Goal: Transaction & Acquisition: Subscribe to service/newsletter

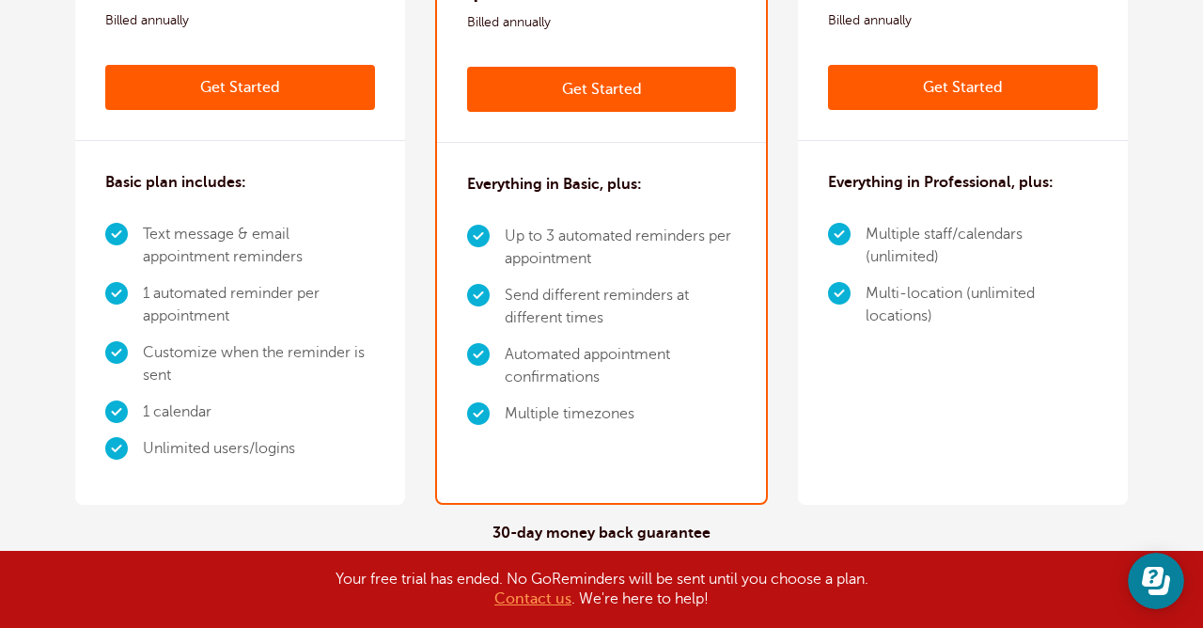
scroll to position [415, 0]
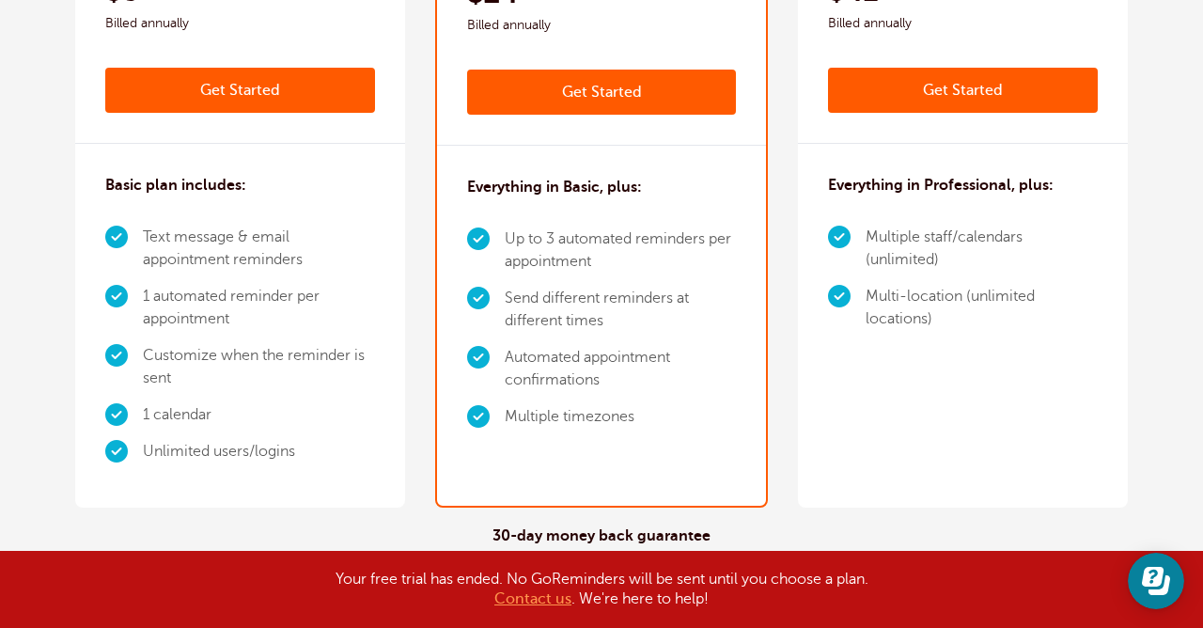
click at [187, 214] on div "Basic plan includes: Text message & email appointment reminders 1 automated rem…" at bounding box center [240, 326] width 330 height 364
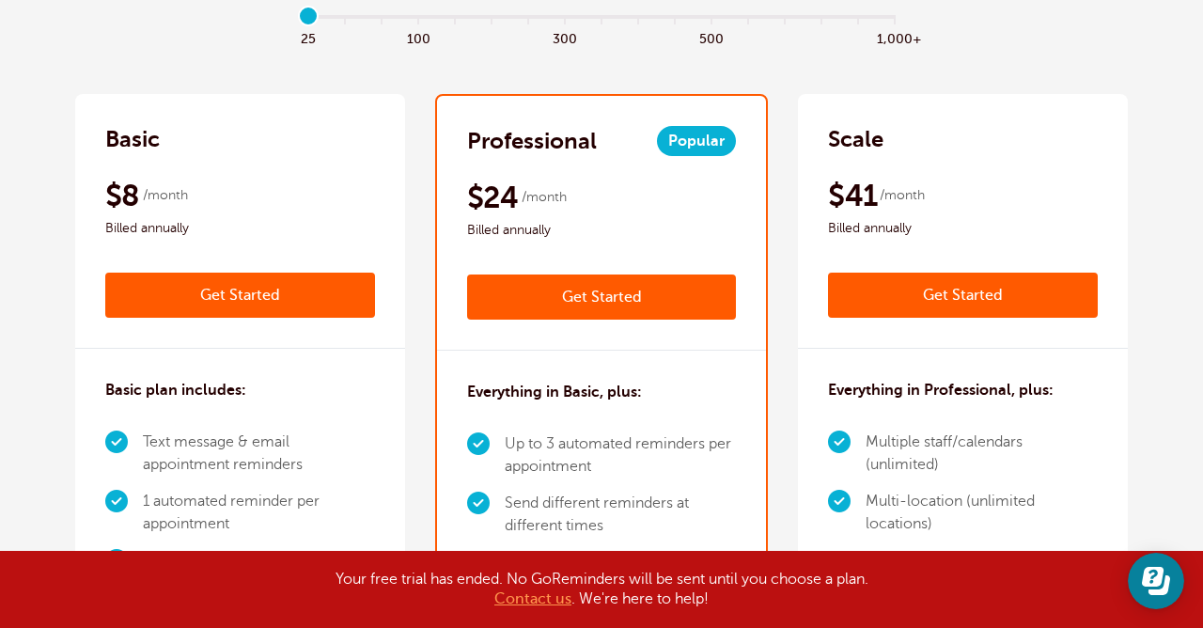
scroll to position [207, 0]
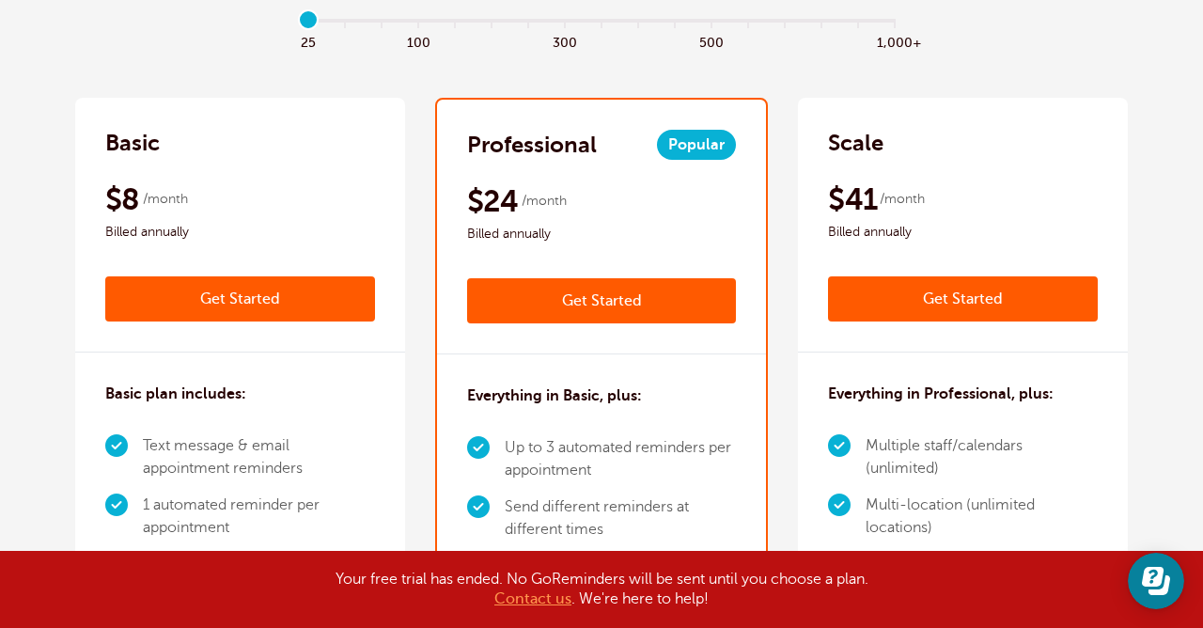
click at [165, 189] on div "$8 /month Billed annually" at bounding box center [240, 211] width 270 height 63
click at [151, 158] on h2 "Basic" at bounding box center [132, 143] width 55 height 30
click at [177, 180] on div "Basic $9 /month Get Started $8 /month Billed annually Get Started" at bounding box center [240, 225] width 330 height 255
click at [192, 172] on div "Basic $9 /month Get Started $8 /month Billed annually Get Started" at bounding box center [240, 225] width 330 height 255
click at [203, 177] on div "Basic $9 /month Get Started $8 /month Billed annually Get Started" at bounding box center [240, 225] width 330 height 255
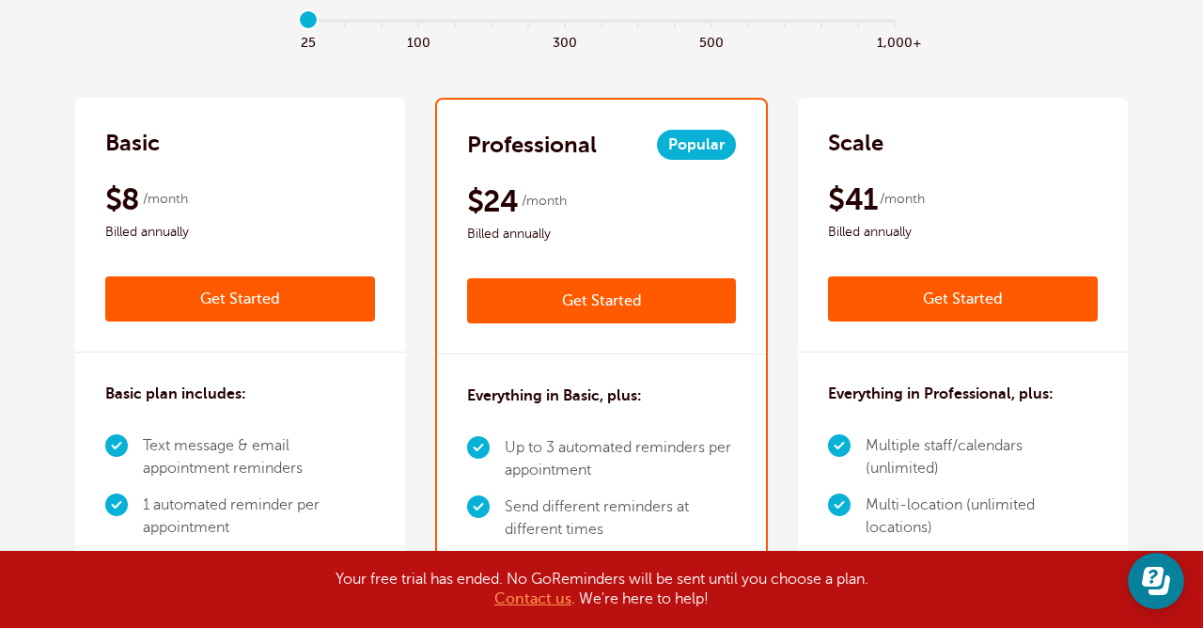
click at [221, 173] on div "Basic $9 /month Get Started $8 /month Billed annually Get Started" at bounding box center [240, 225] width 330 height 255
click at [234, 177] on div "Basic $9 /month Get Started $8 /month Billed annually Get Started" at bounding box center [240, 225] width 330 height 255
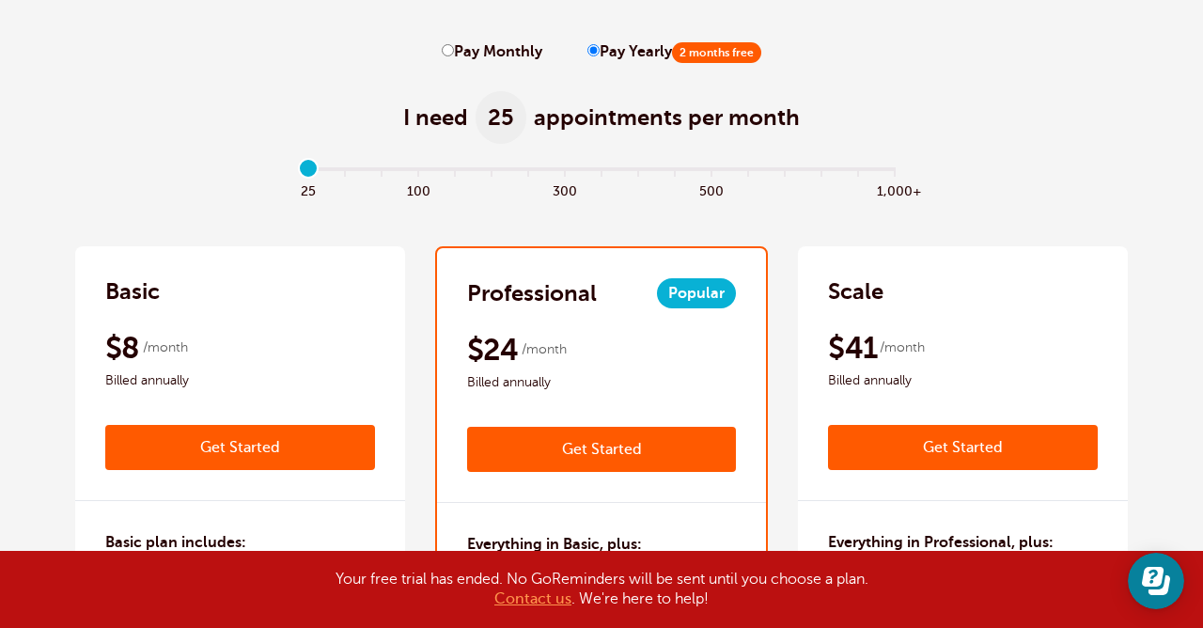
scroll to position [0, 0]
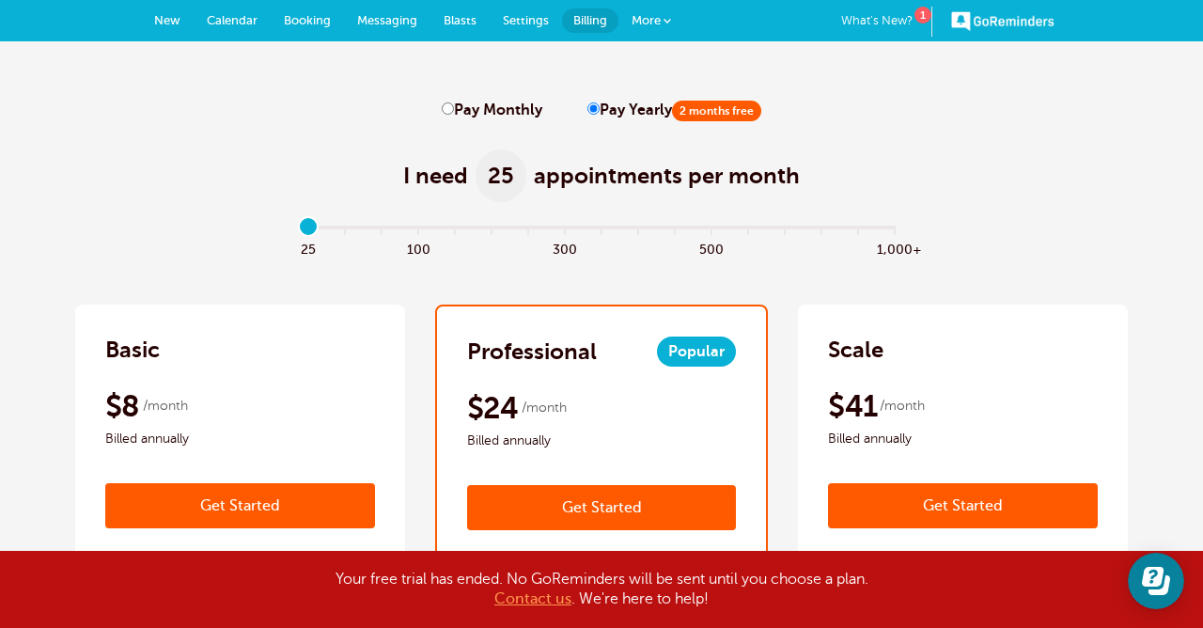
click at [443, 109] on input "Pay Monthly" at bounding box center [448, 108] width 12 height 12
radio input "true"
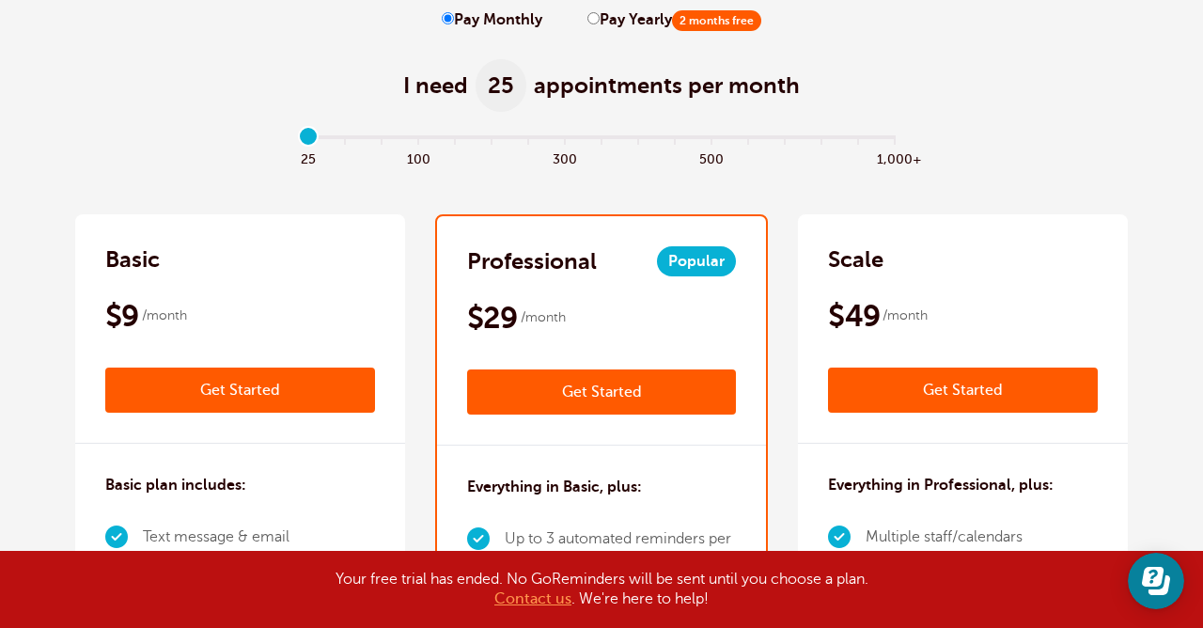
scroll to position [91, 0]
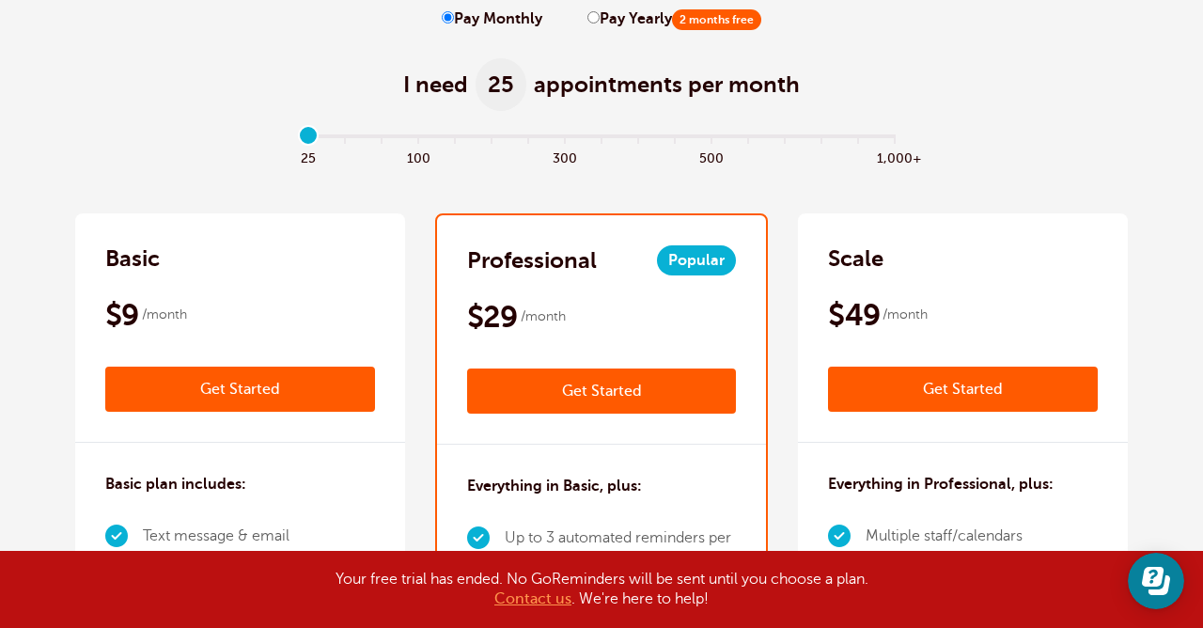
click at [177, 279] on div "Basic $9 /month Get Started $8 /month Billed annually Get Started" at bounding box center [240, 327] width 330 height 229
click at [210, 281] on div "Basic $9 /month Get Started $8 /month Billed annually Get Started" at bounding box center [240, 327] width 330 height 229
click at [211, 270] on div "Basic" at bounding box center [240, 258] width 270 height 30
click at [219, 253] on div "Basic" at bounding box center [240, 258] width 270 height 30
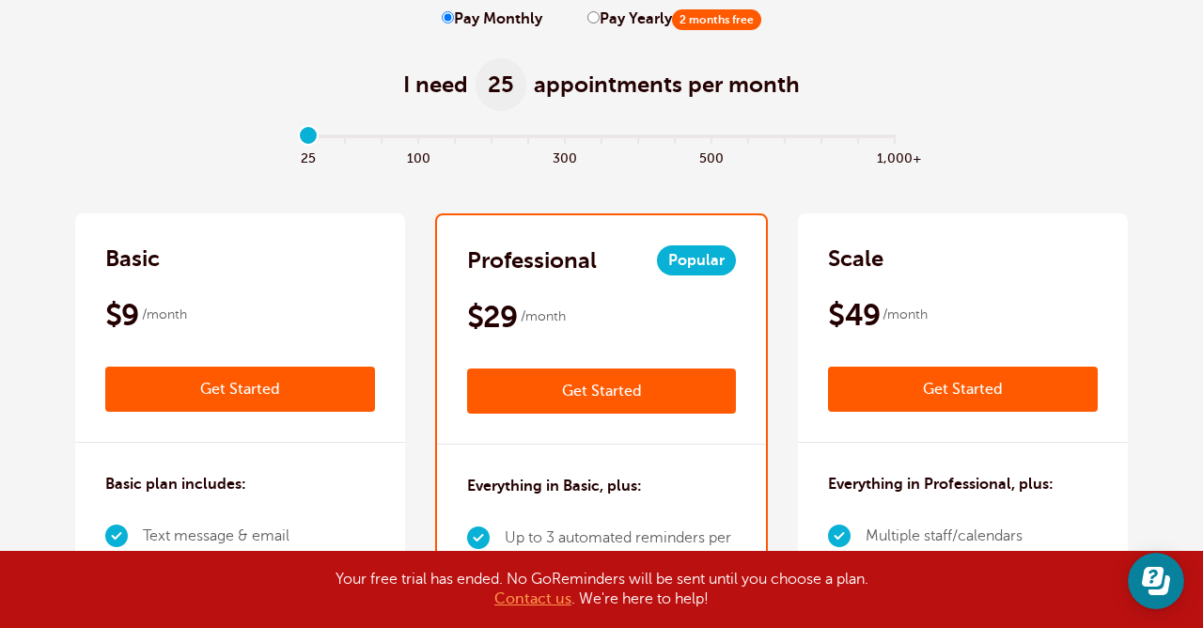
click at [219, 262] on div "Basic" at bounding box center [240, 258] width 270 height 30
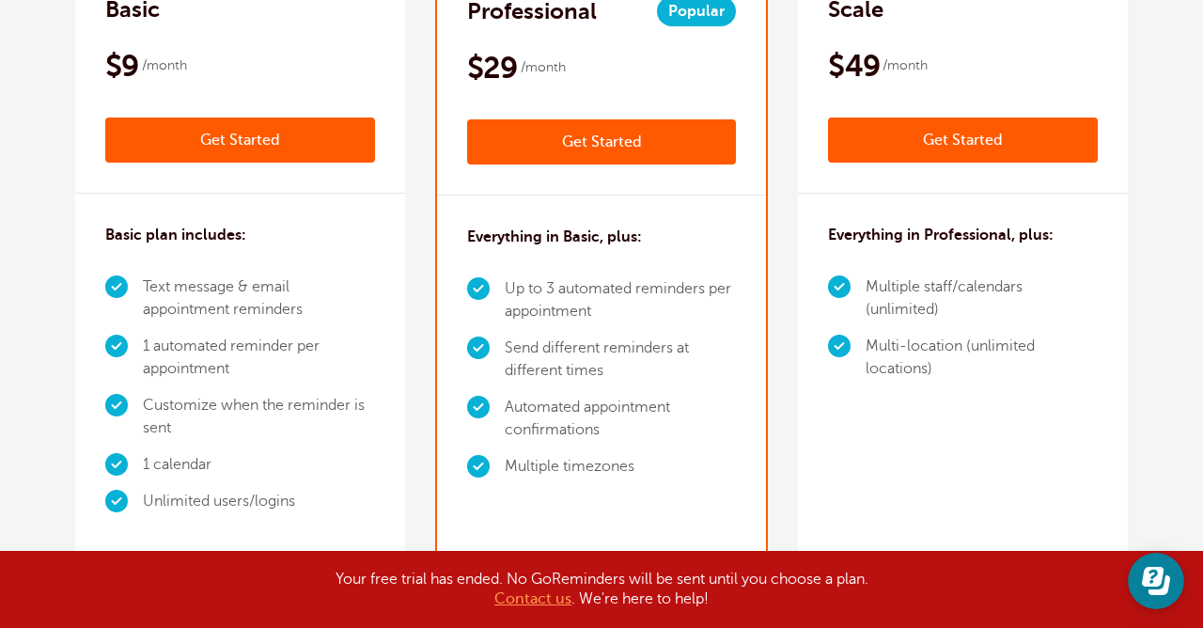
scroll to position [357, 0]
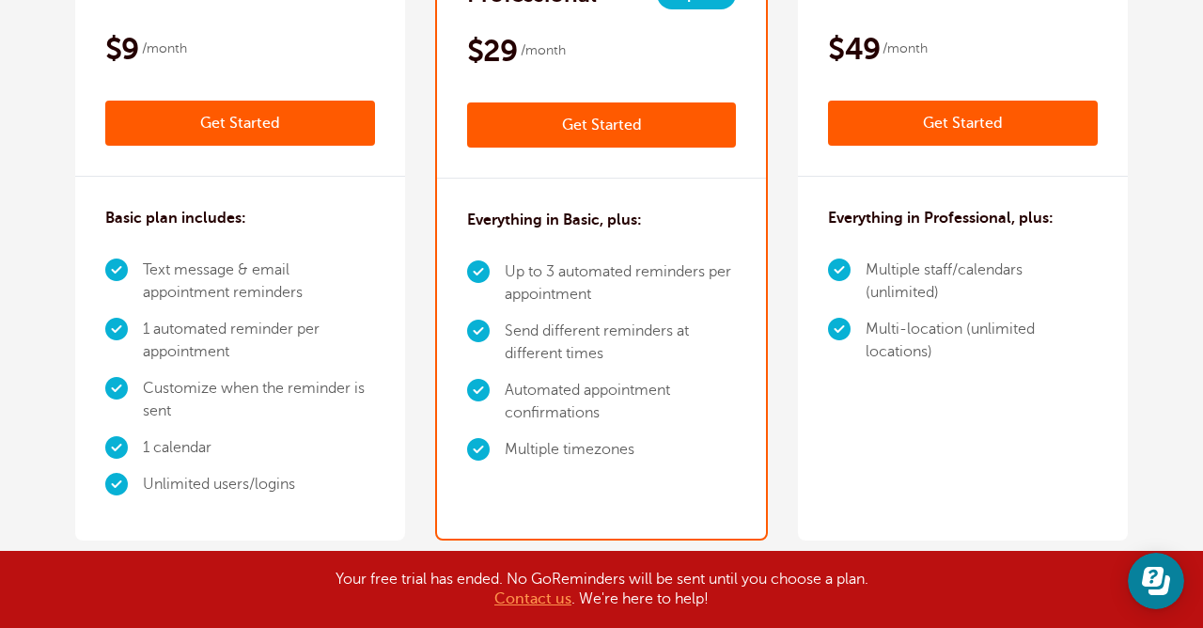
click at [206, 310] on li "Text message & email appointment reminders" at bounding box center [259, 281] width 232 height 59
click at [226, 334] on li "1 automated reminder per appointment" at bounding box center [259, 340] width 232 height 59
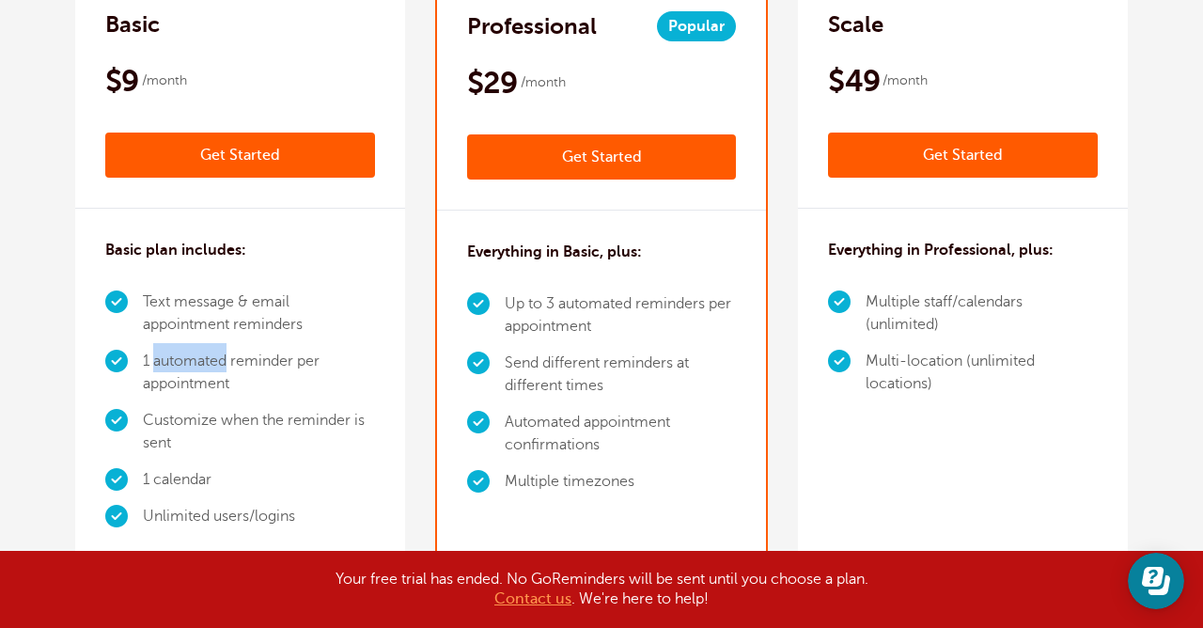
scroll to position [0, 0]
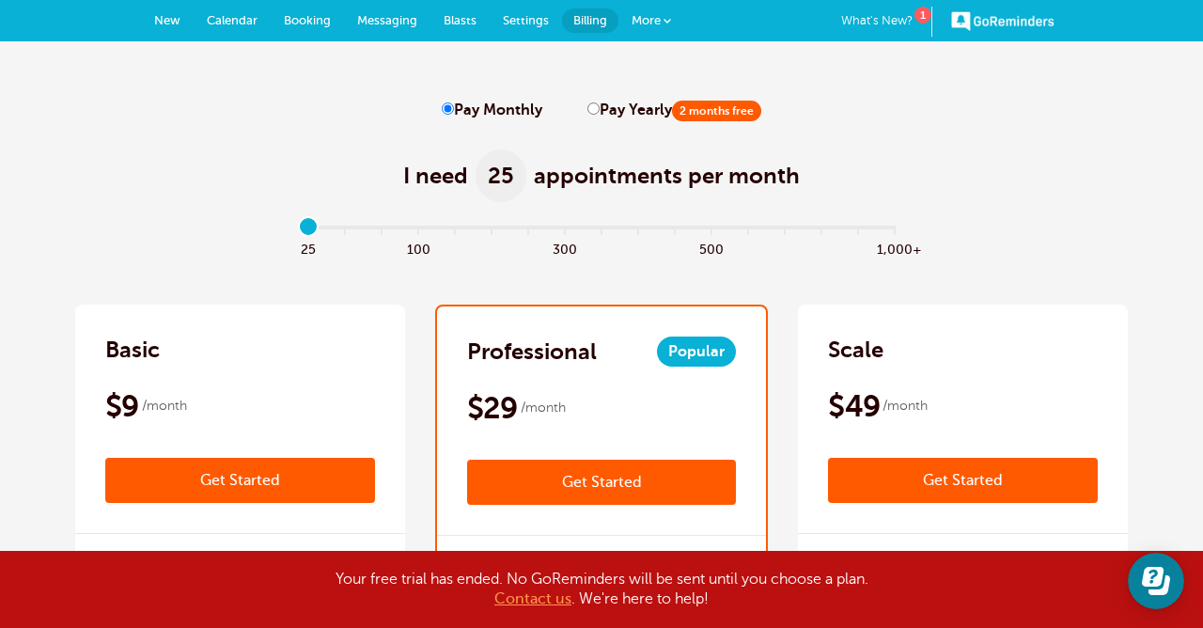
click at [856, 19] on link "What's New? 1" at bounding box center [886, 22] width 91 height 30
